Goal: Task Accomplishment & Management: Complete application form

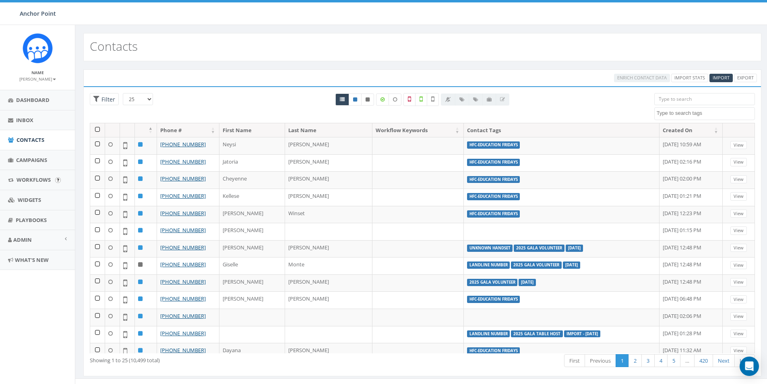
select select
click at [715, 77] on span "Import" at bounding box center [721, 78] width 17 height 6
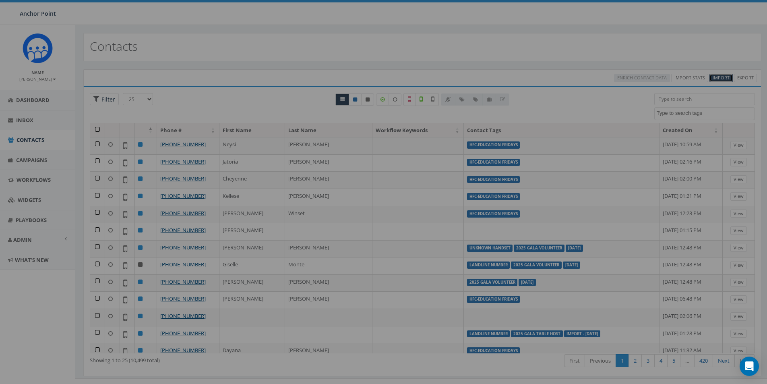
select select
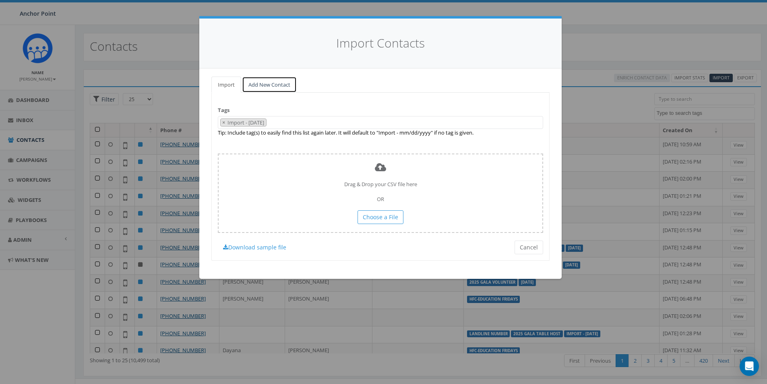
click at [267, 84] on link "Add New Contact" at bounding box center [269, 85] width 55 height 17
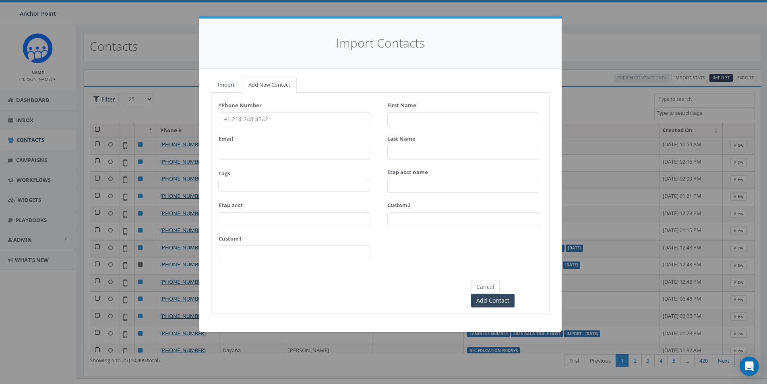
click at [243, 117] on input "* Phone Number" at bounding box center [295, 119] width 152 height 14
type input "281-677-1539"
click at [245, 185] on span at bounding box center [293, 185] width 151 height 13
type textarea "HFC"
select select "HFC-Education Fridays"
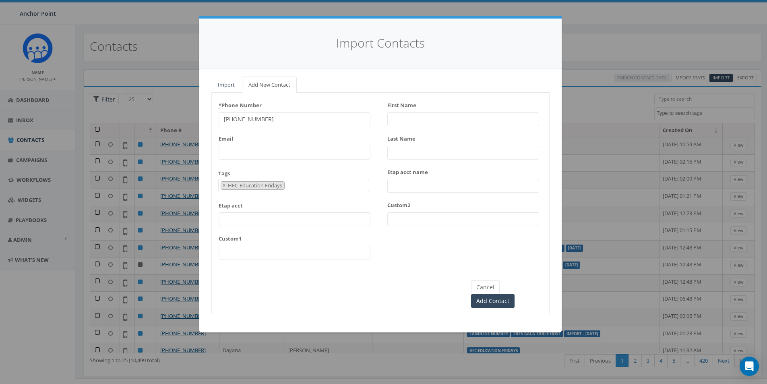
scroll to position [268, 0]
click at [420, 118] on input "First Name" at bounding box center [464, 119] width 152 height 14
type input "[PERSON_NAME]"
click at [515, 294] on input "Add Contact" at bounding box center [493, 301] width 44 height 14
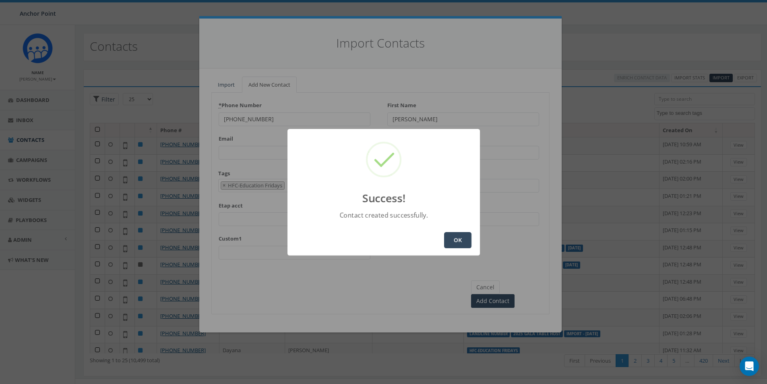
click at [453, 236] on button "OK" at bounding box center [457, 240] width 27 height 16
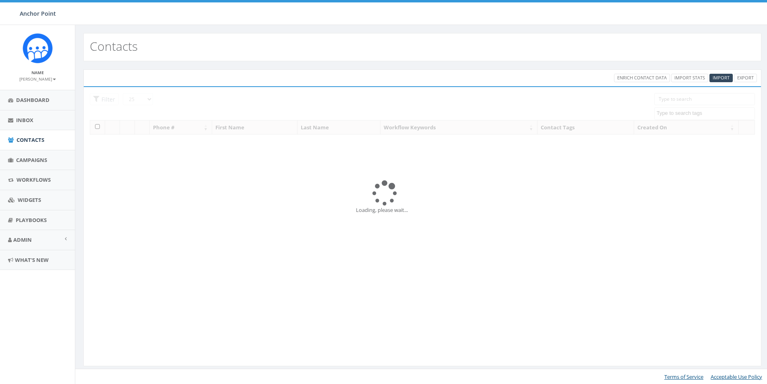
select select
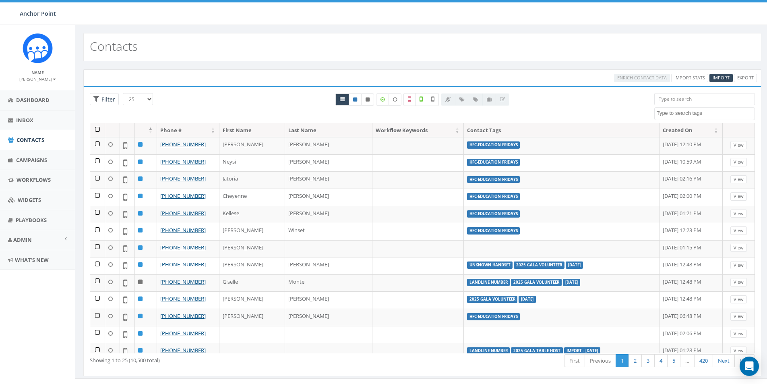
click at [668, 103] on input "search" at bounding box center [705, 99] width 101 height 12
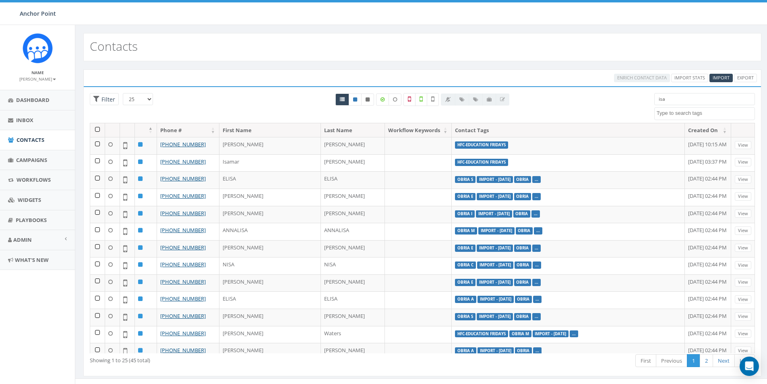
drag, startPoint x: 680, startPoint y: 99, endPoint x: 641, endPoint y: 97, distance: 39.1
click at [641, 97] on div "25 50 100 Filter All 0 contact(s) on current page All 45 contact(s) filtered is…" at bounding box center [423, 108] width 678 height 30
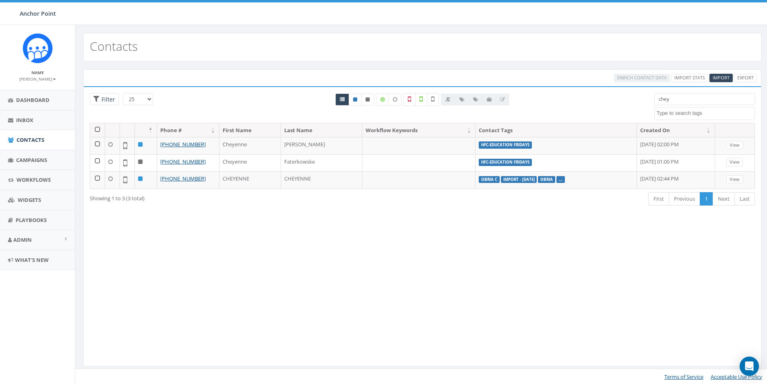
type input "chey"
